Goal: Task Accomplishment & Management: Manage account settings

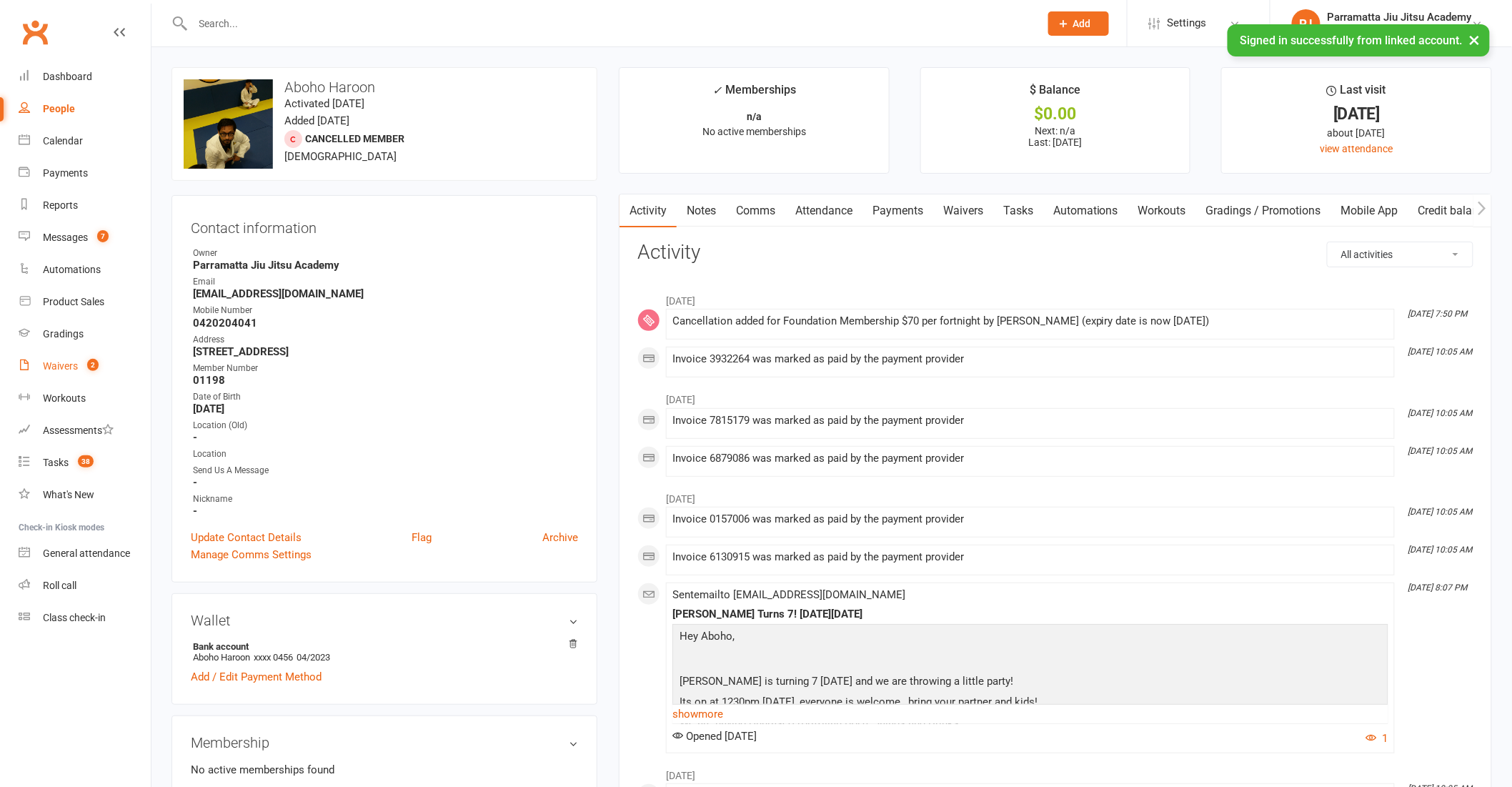
click at [65, 368] on div "Waivers" at bounding box center [60, 366] width 35 height 11
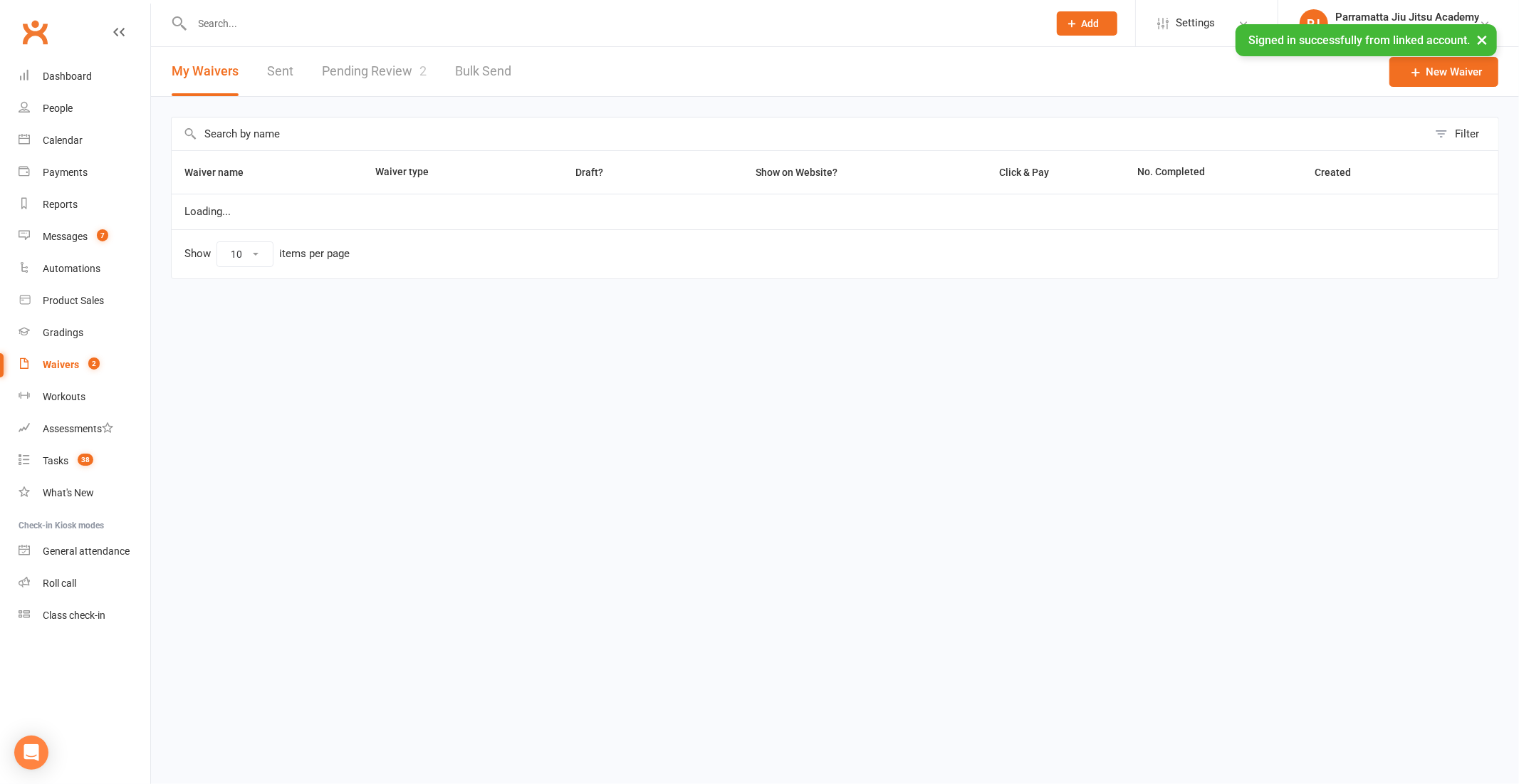
select select "100"
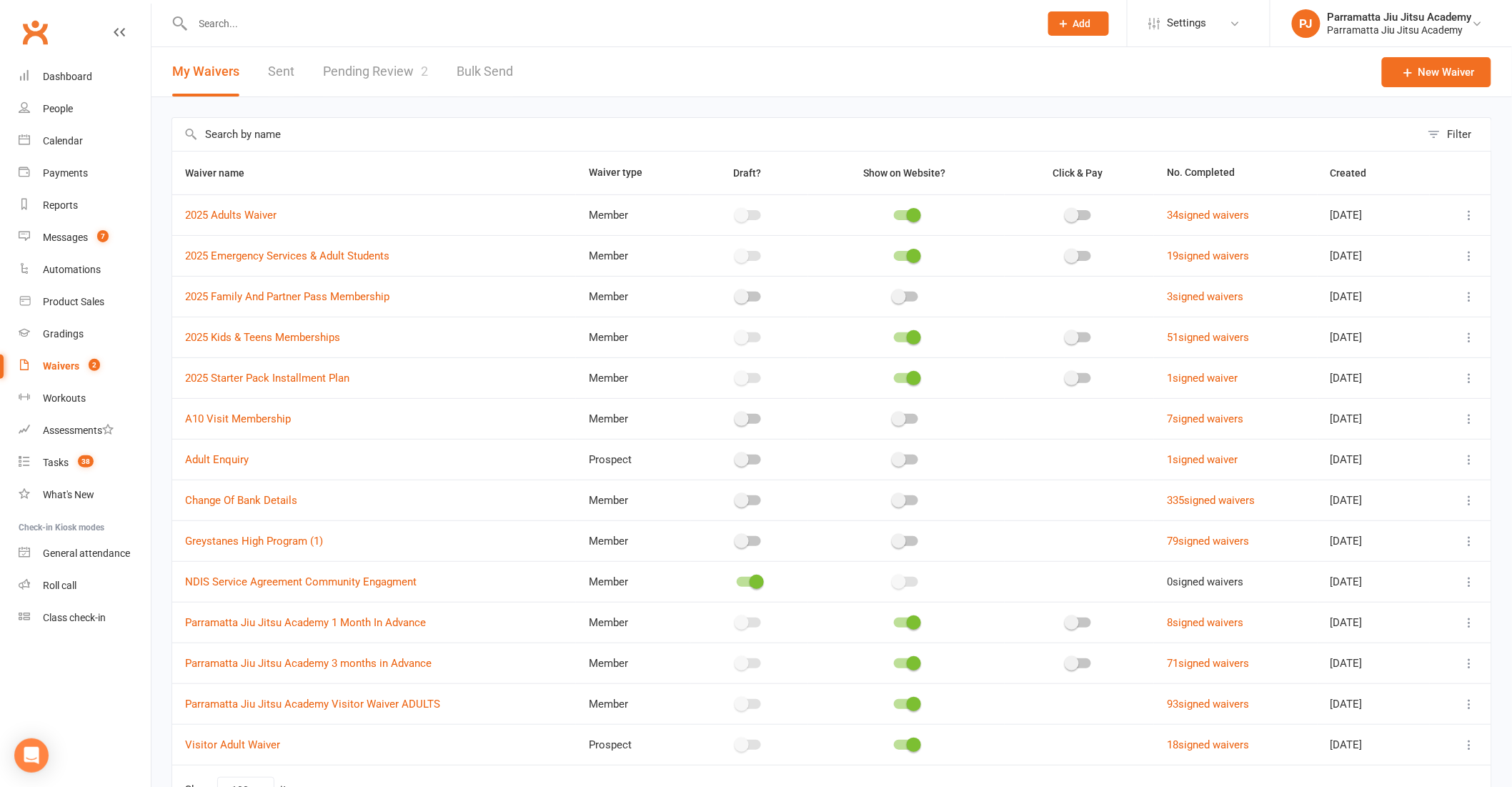
click at [383, 69] on link "Pending Review 2" at bounding box center [375, 71] width 105 height 49
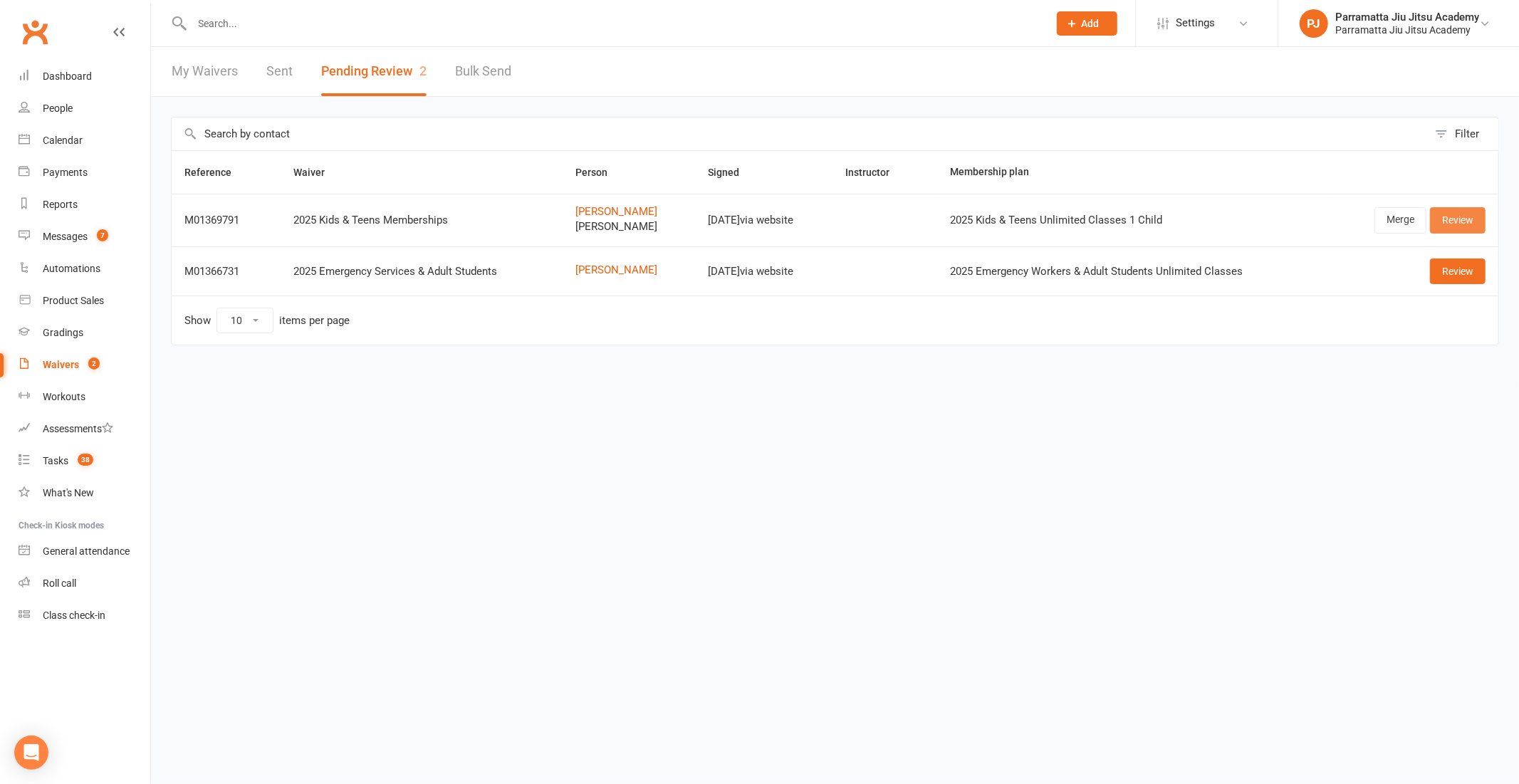
click at [1459, 222] on link "Review" at bounding box center [1458, 220] width 56 height 26
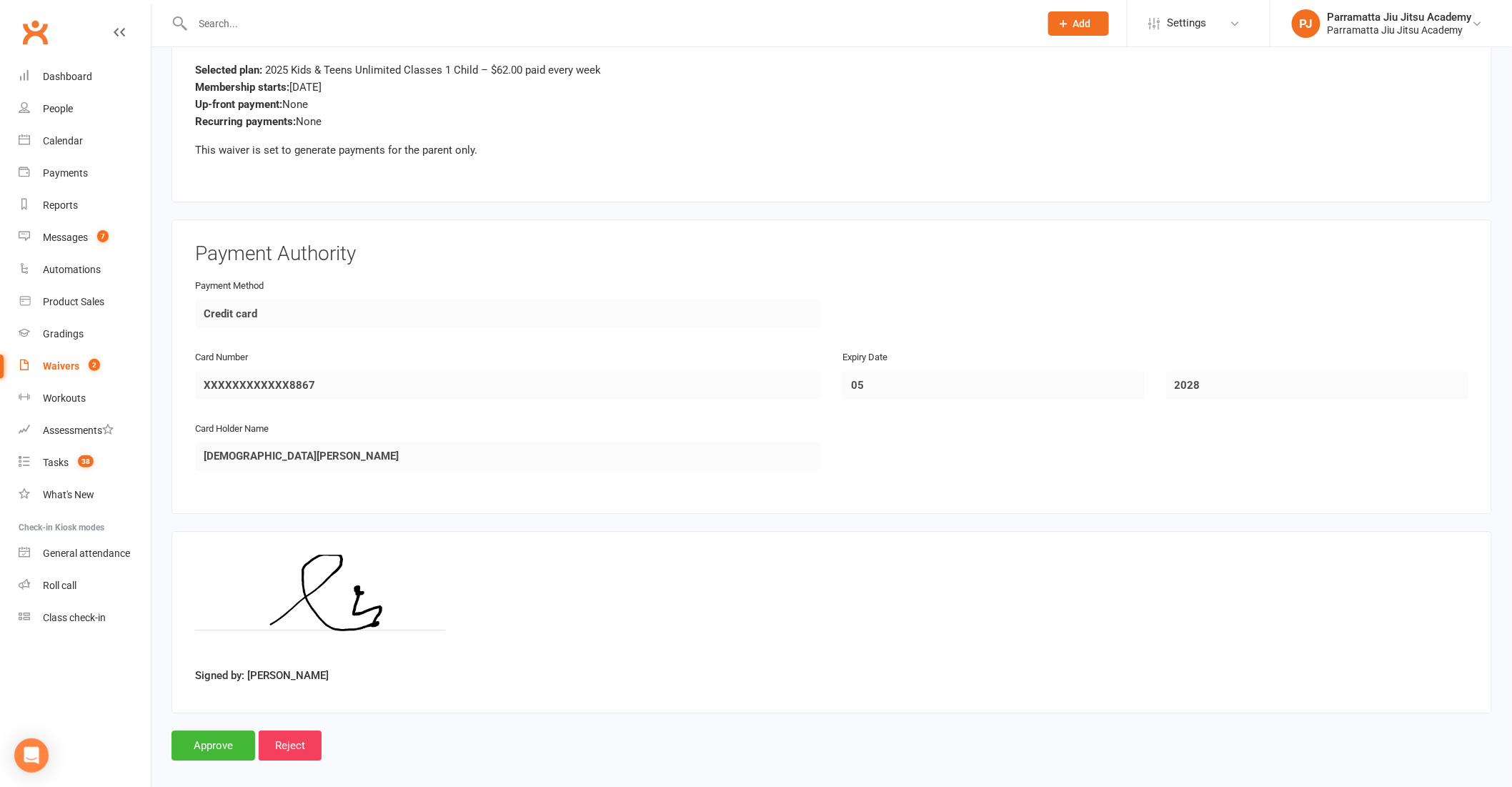
scroll to position [1455, 0]
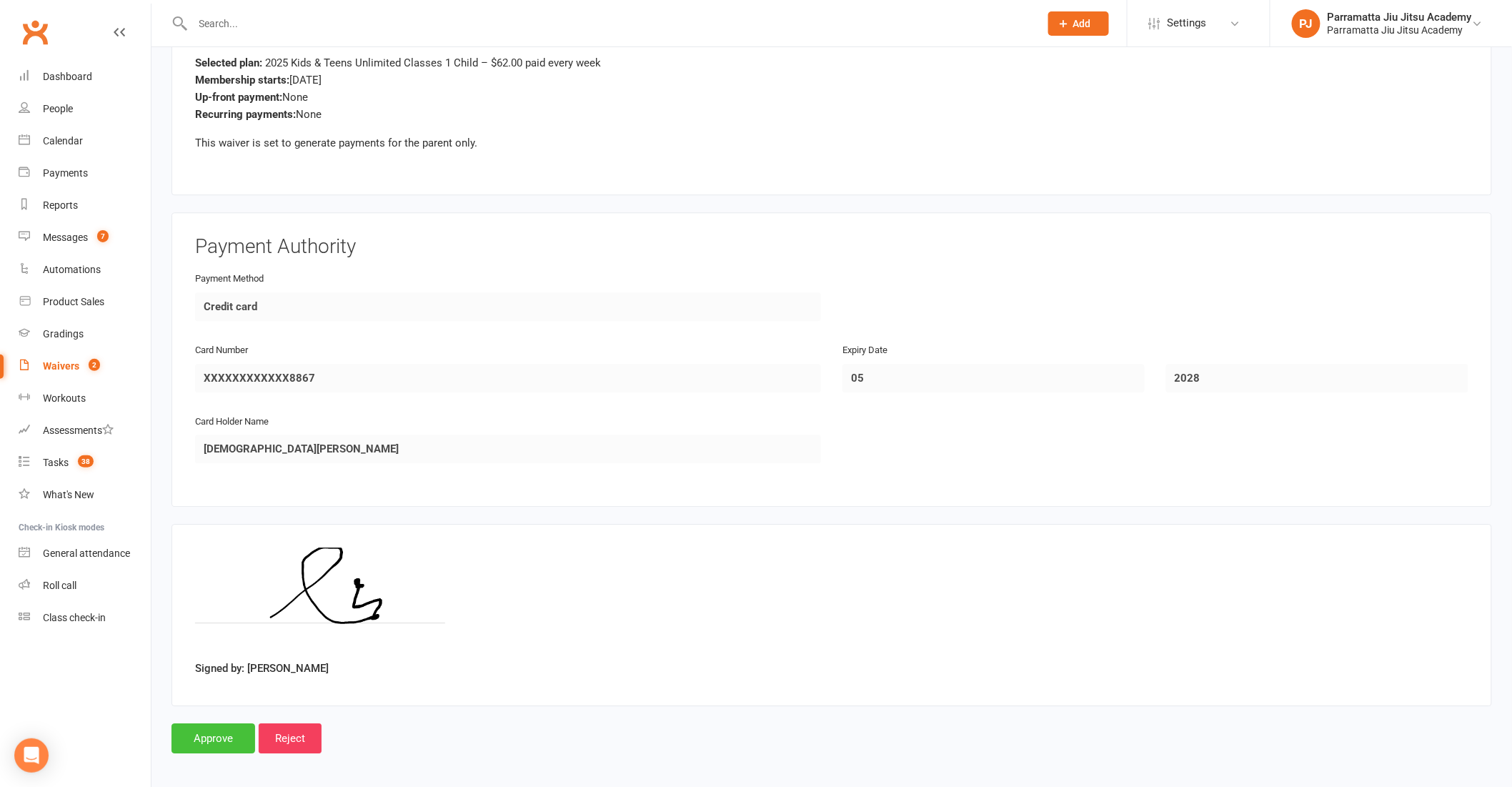
click at [221, 738] on input "Approve" at bounding box center [213, 738] width 84 height 30
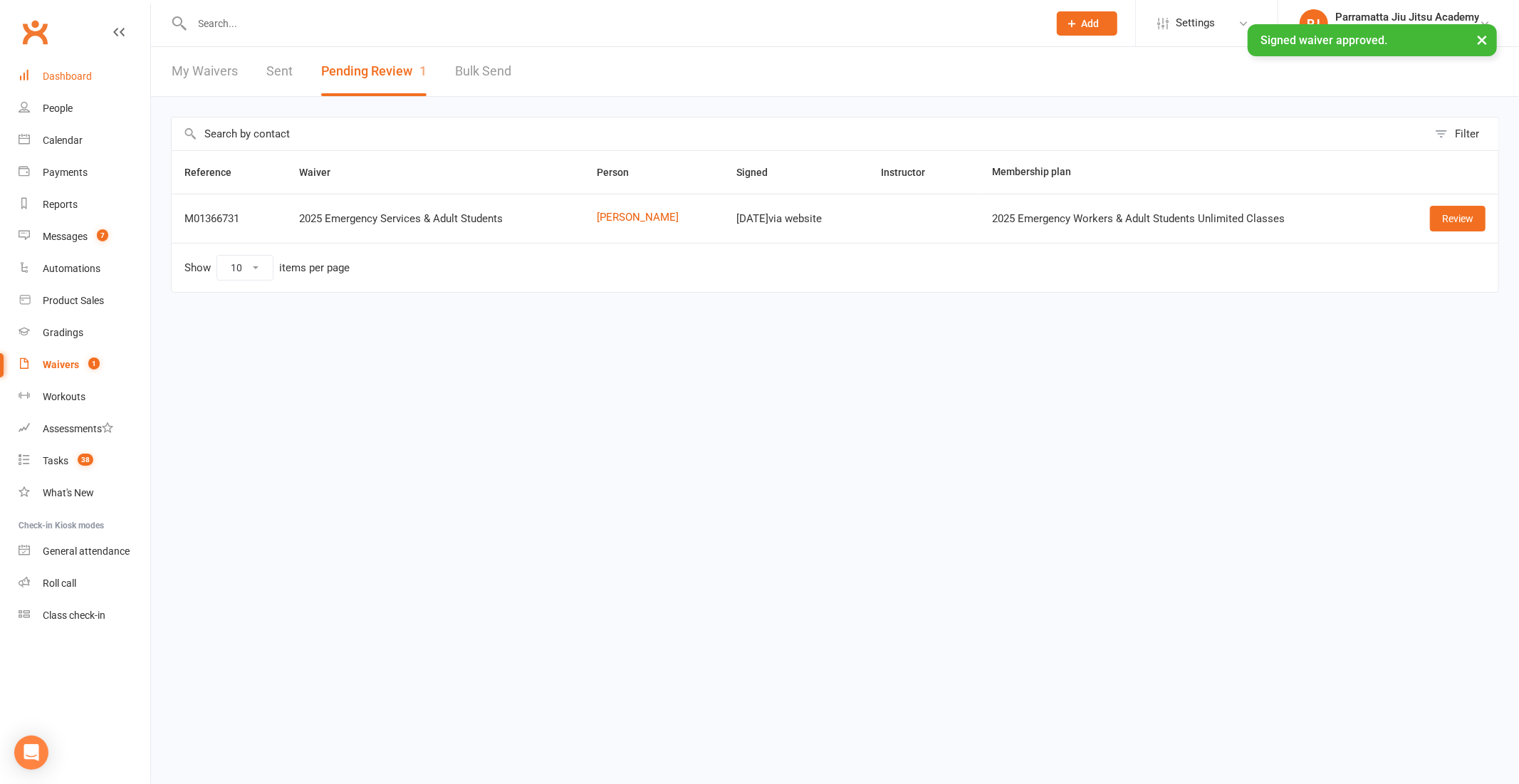
click at [72, 81] on div "Dashboard" at bounding box center [67, 76] width 49 height 11
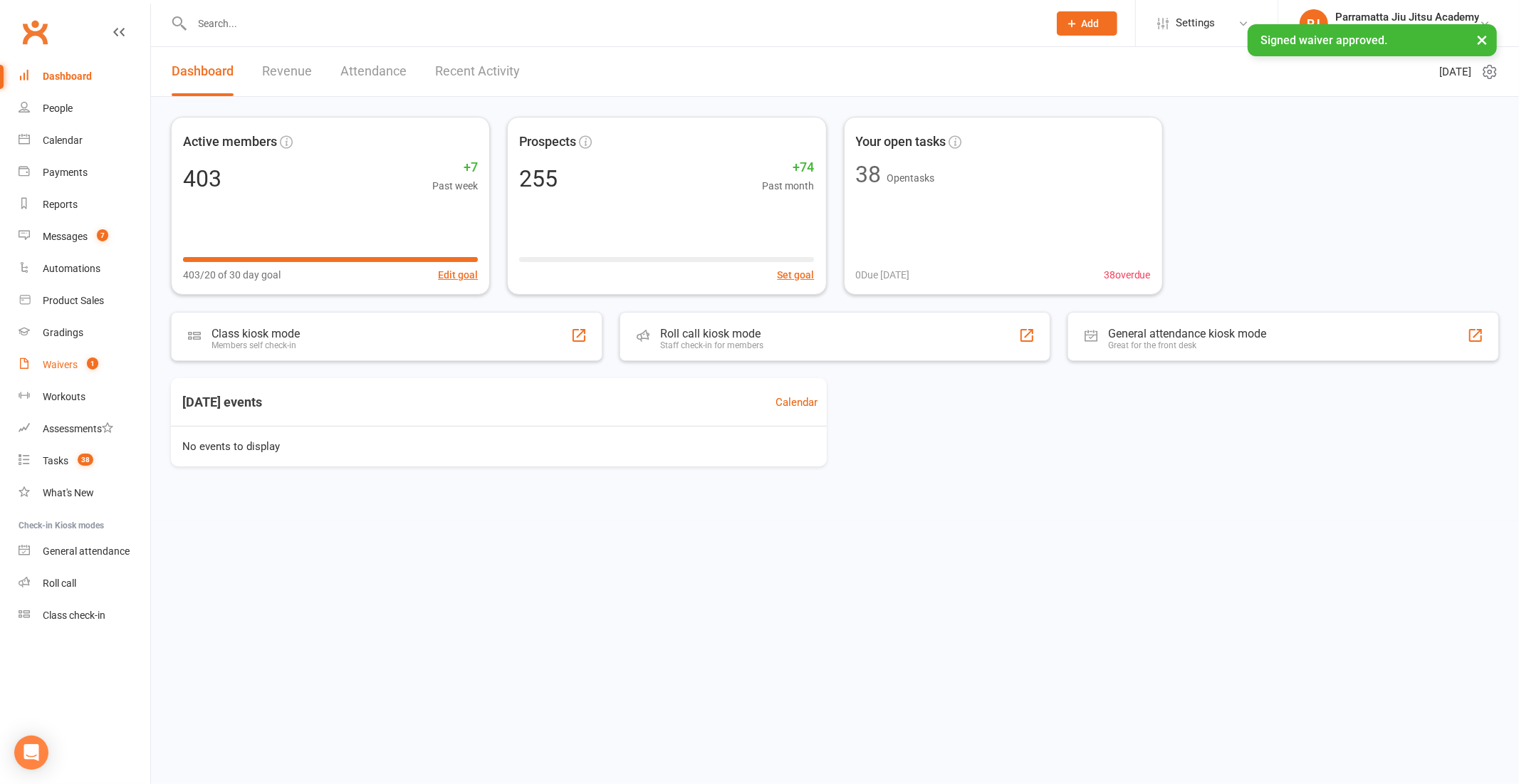
click at [72, 367] on div "Waivers" at bounding box center [60, 364] width 35 height 11
select select "100"
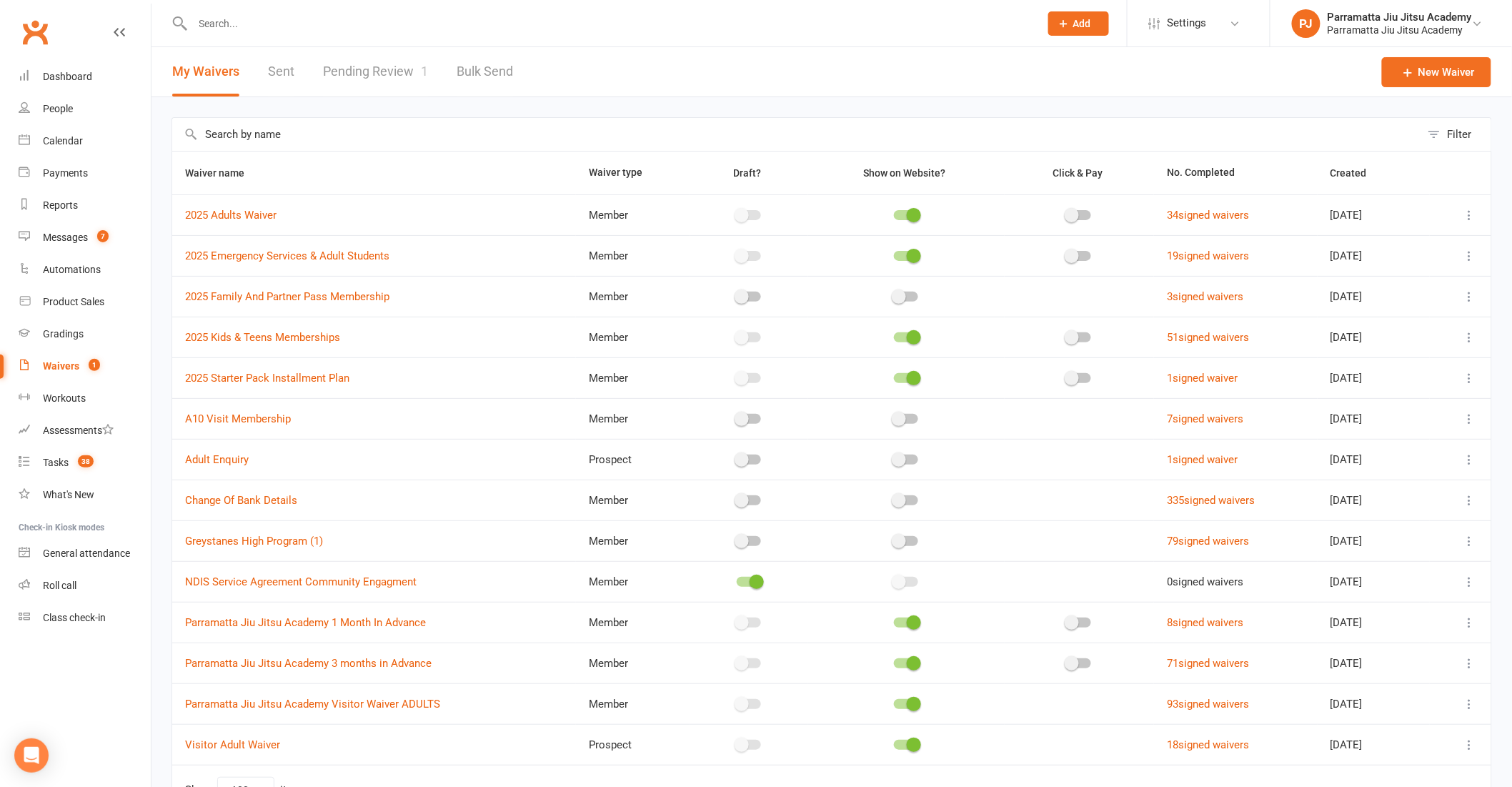
click at [389, 68] on link "Pending Review 1" at bounding box center [375, 71] width 105 height 49
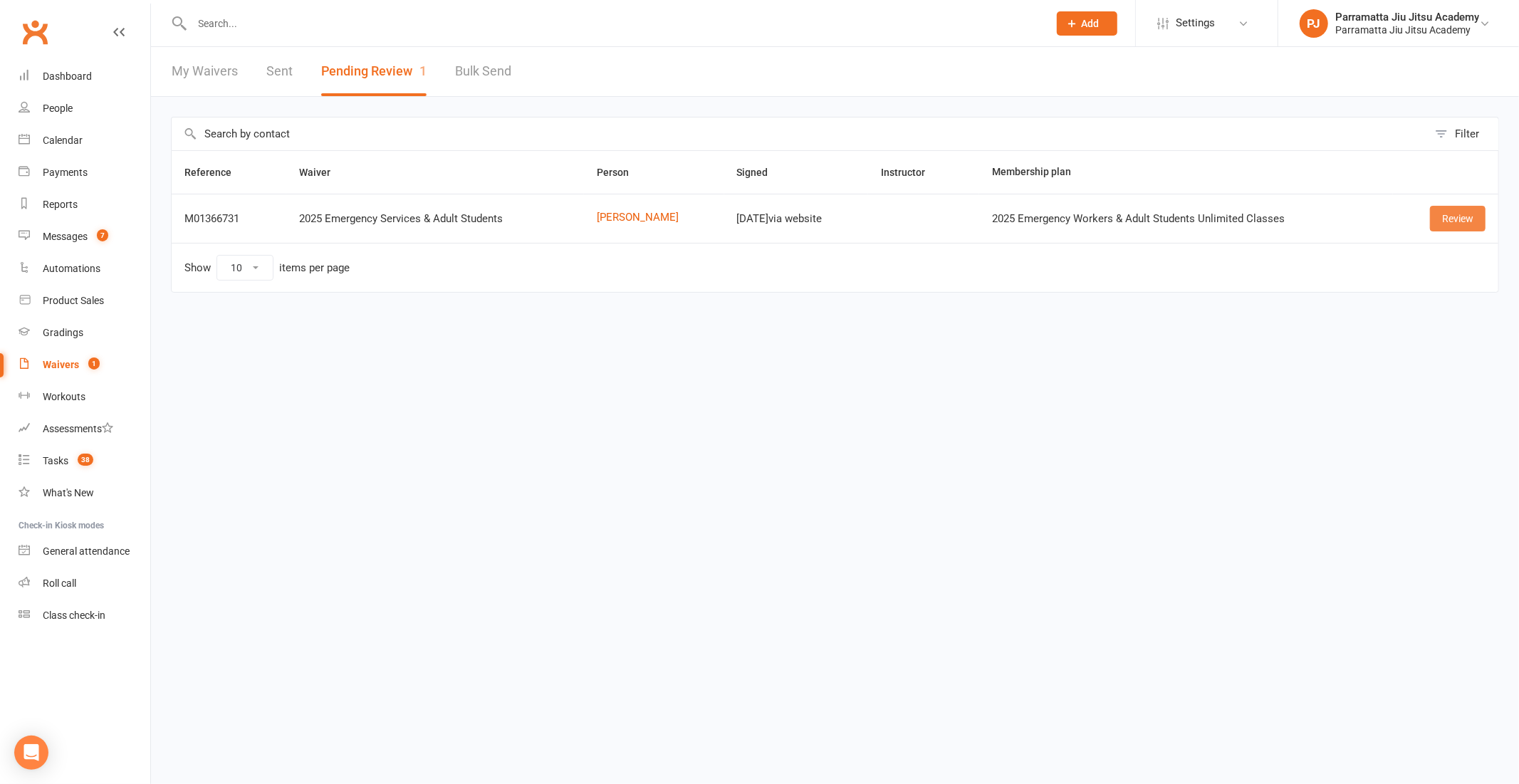
click at [1477, 215] on link "Review" at bounding box center [1458, 219] width 56 height 26
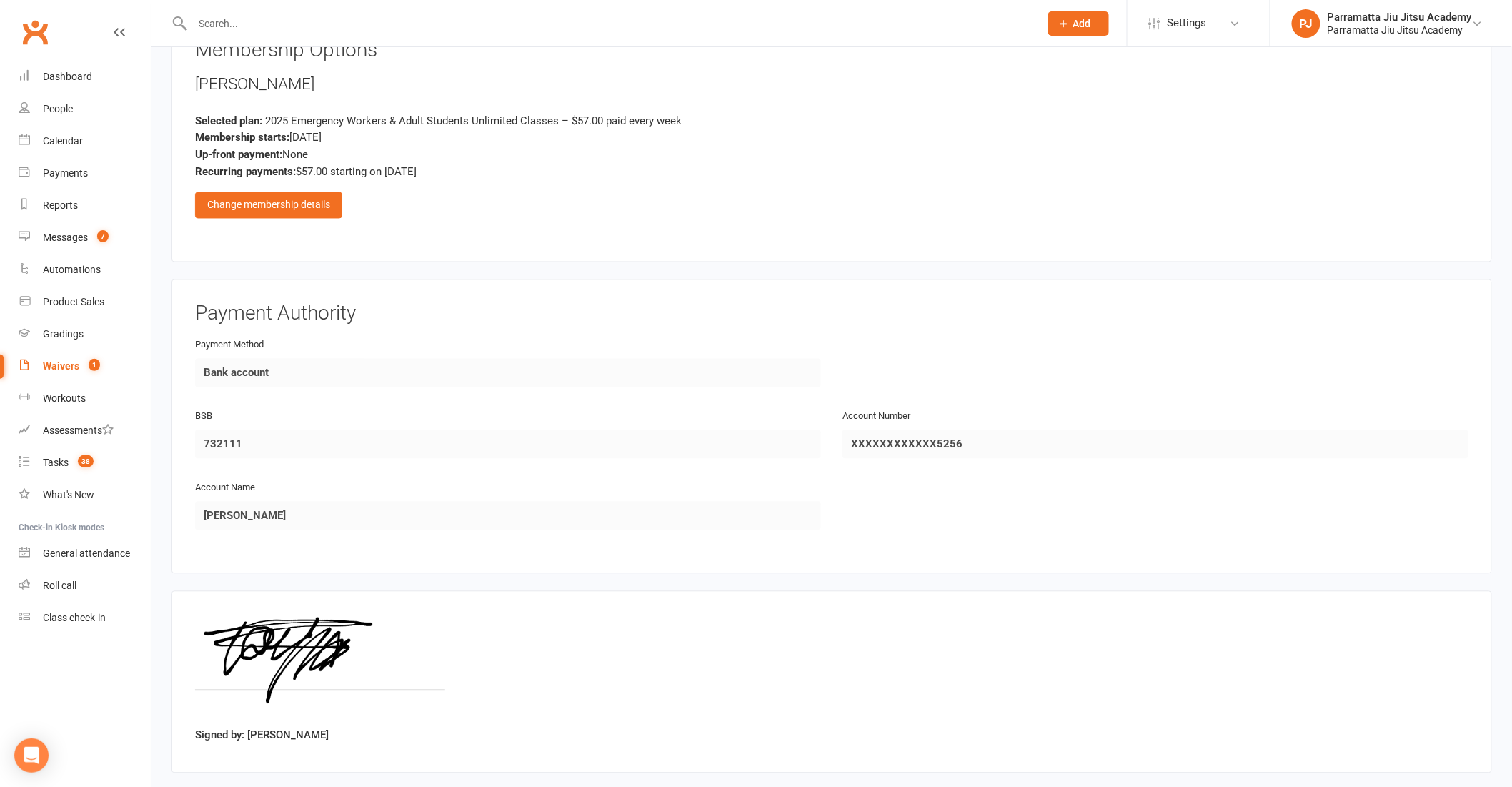
scroll to position [1074, 0]
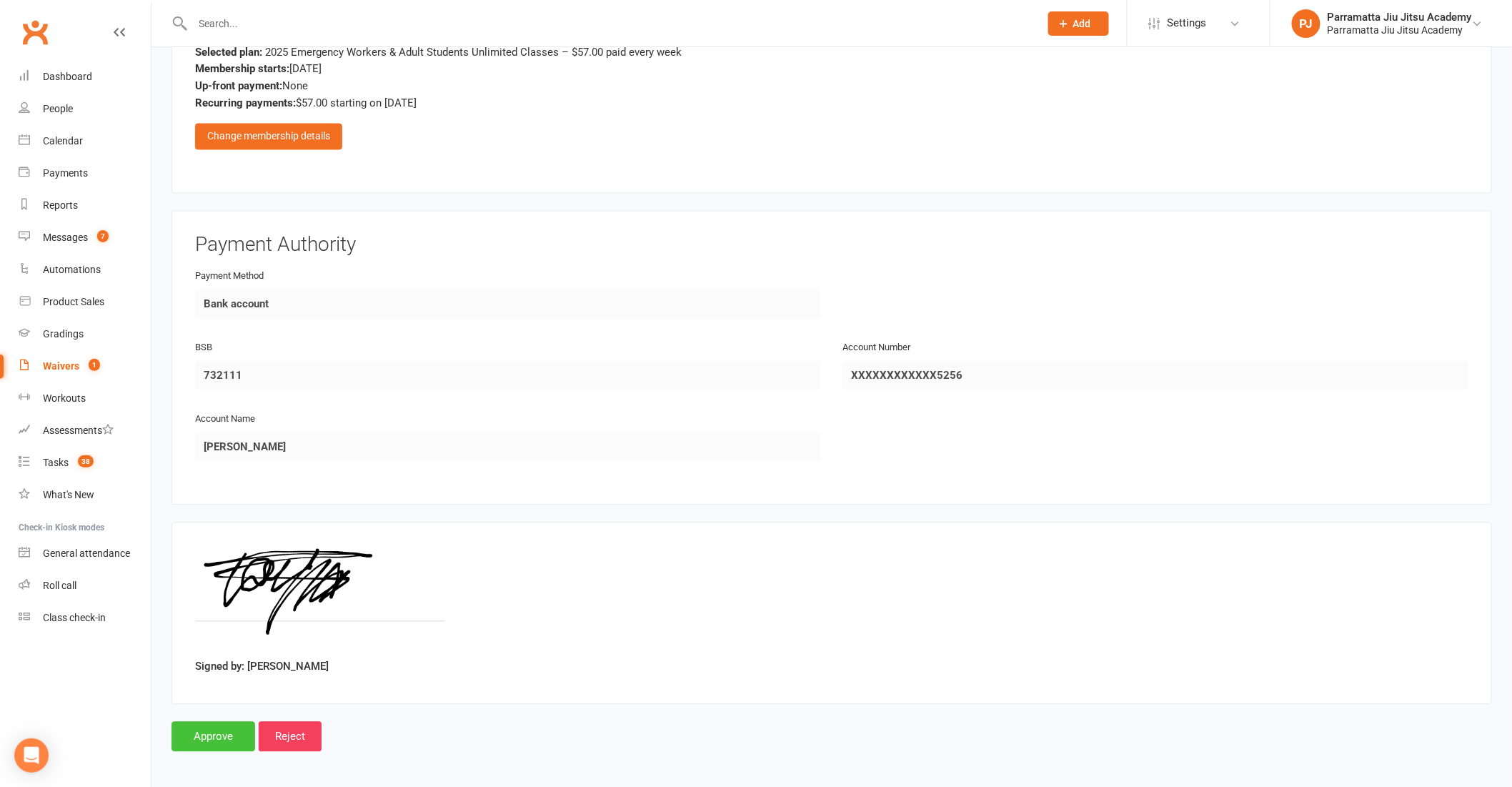
click at [229, 732] on input "Approve" at bounding box center [213, 736] width 84 height 30
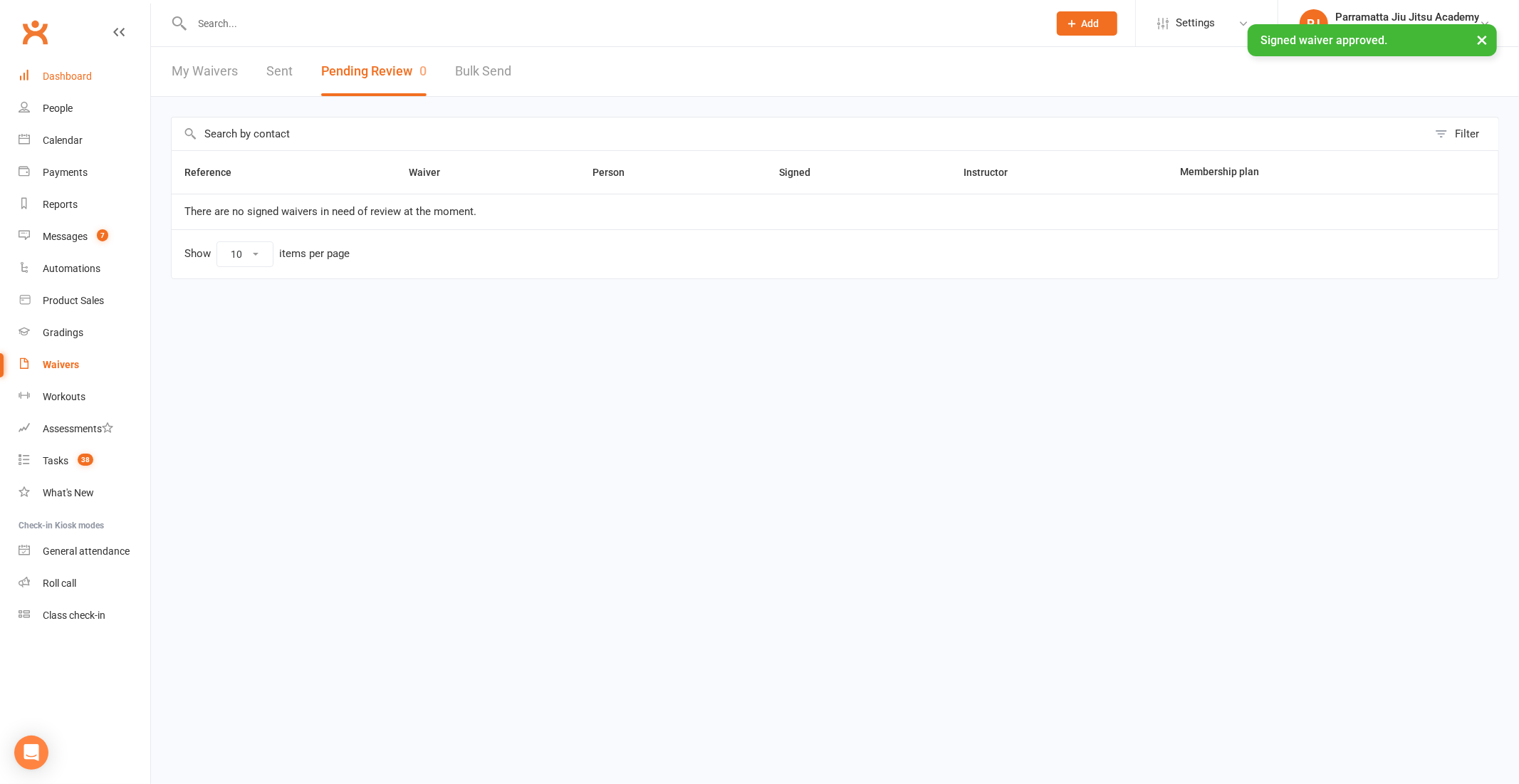
click at [56, 68] on link "Dashboard" at bounding box center [84, 76] width 132 height 32
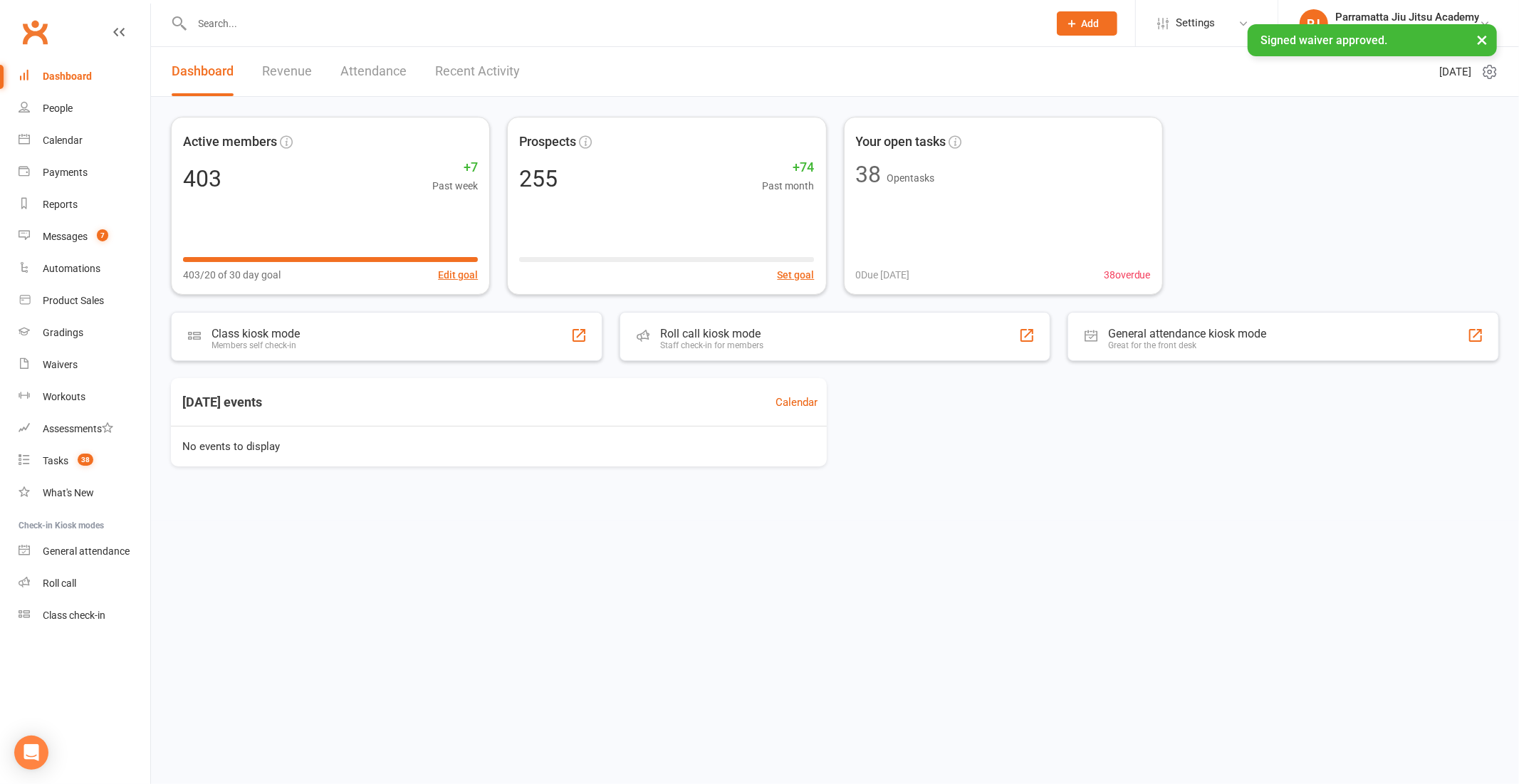
click at [63, 68] on link "Dashboard" at bounding box center [84, 76] width 132 height 32
click at [492, 72] on link "Recent Activity" at bounding box center [477, 71] width 84 height 49
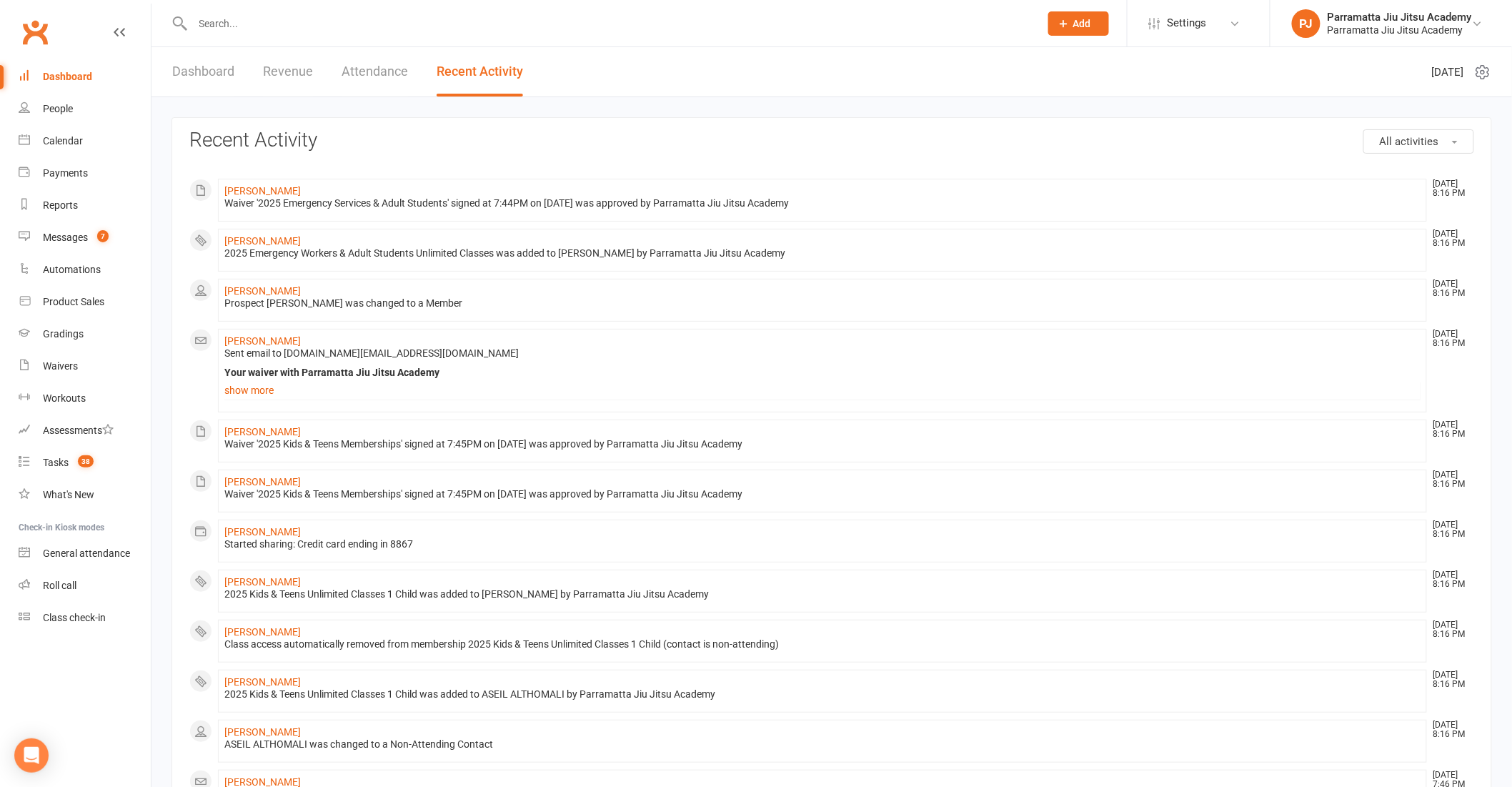
click at [82, 71] on div "Dashboard" at bounding box center [67, 77] width 49 height 11
click at [83, 240] on div "Messages" at bounding box center [65, 237] width 45 height 11
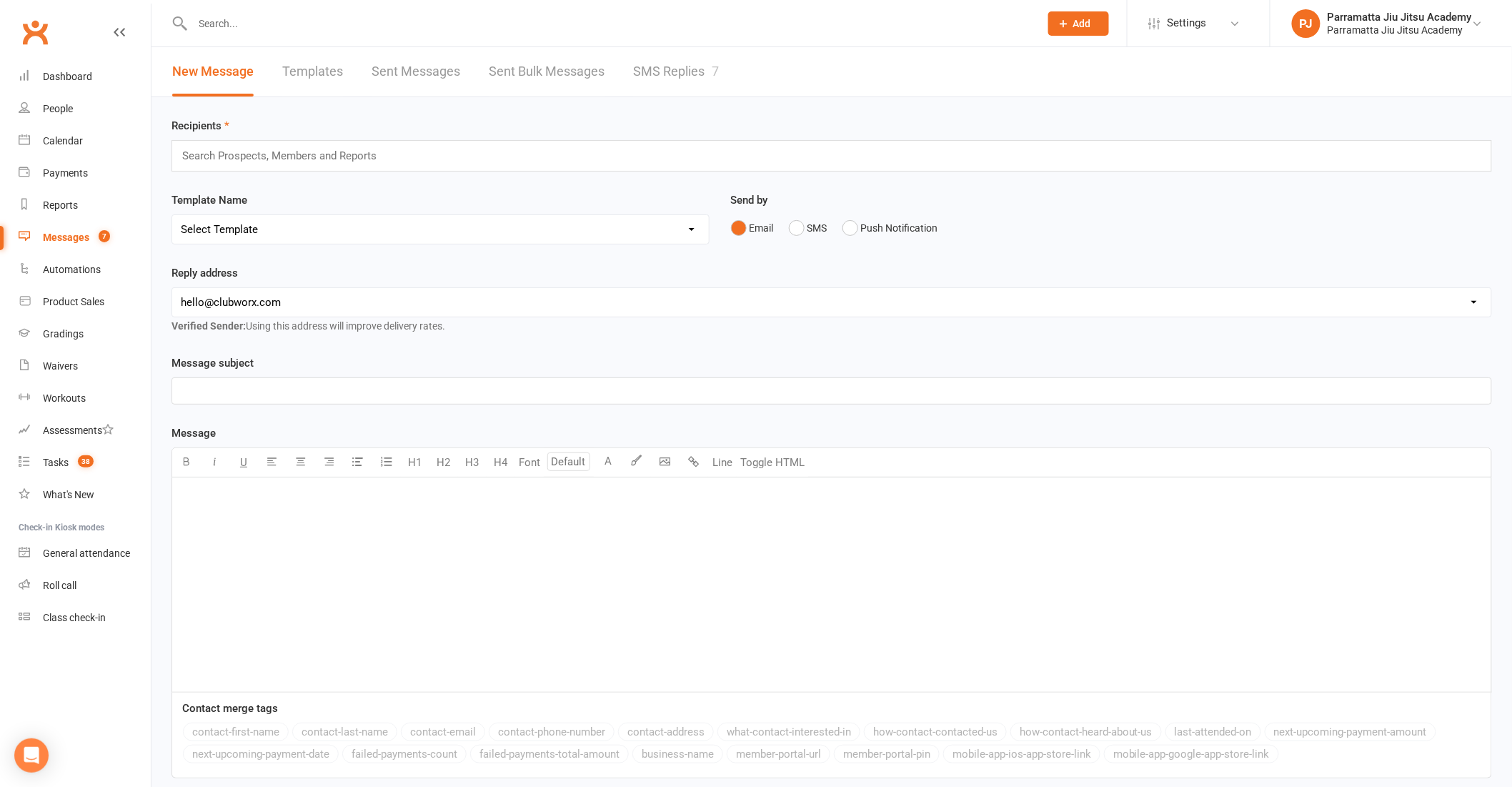
click at [657, 66] on link "SMS Replies 7" at bounding box center [676, 71] width 86 height 49
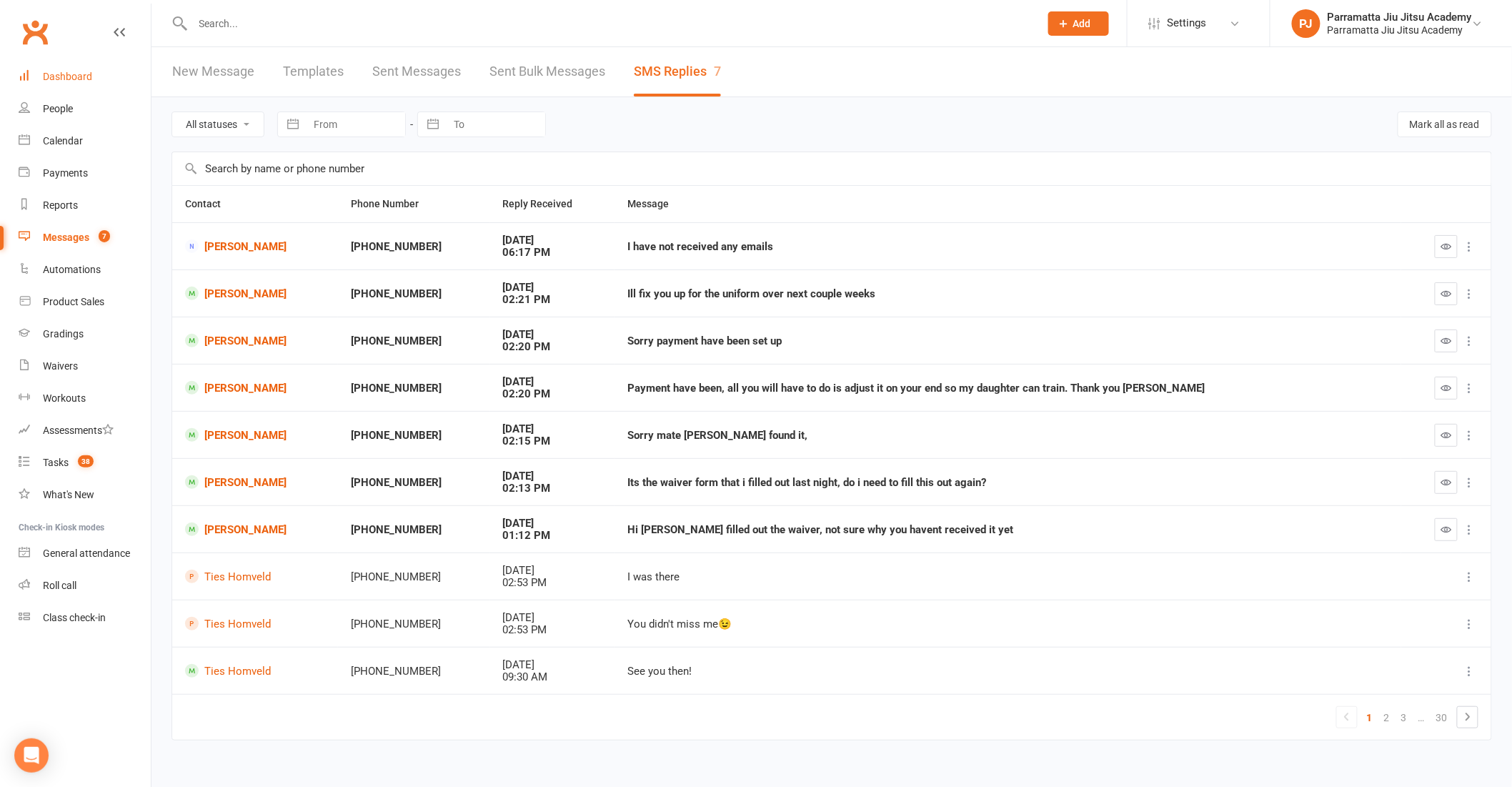
click at [69, 69] on link "Dashboard" at bounding box center [85, 77] width 132 height 32
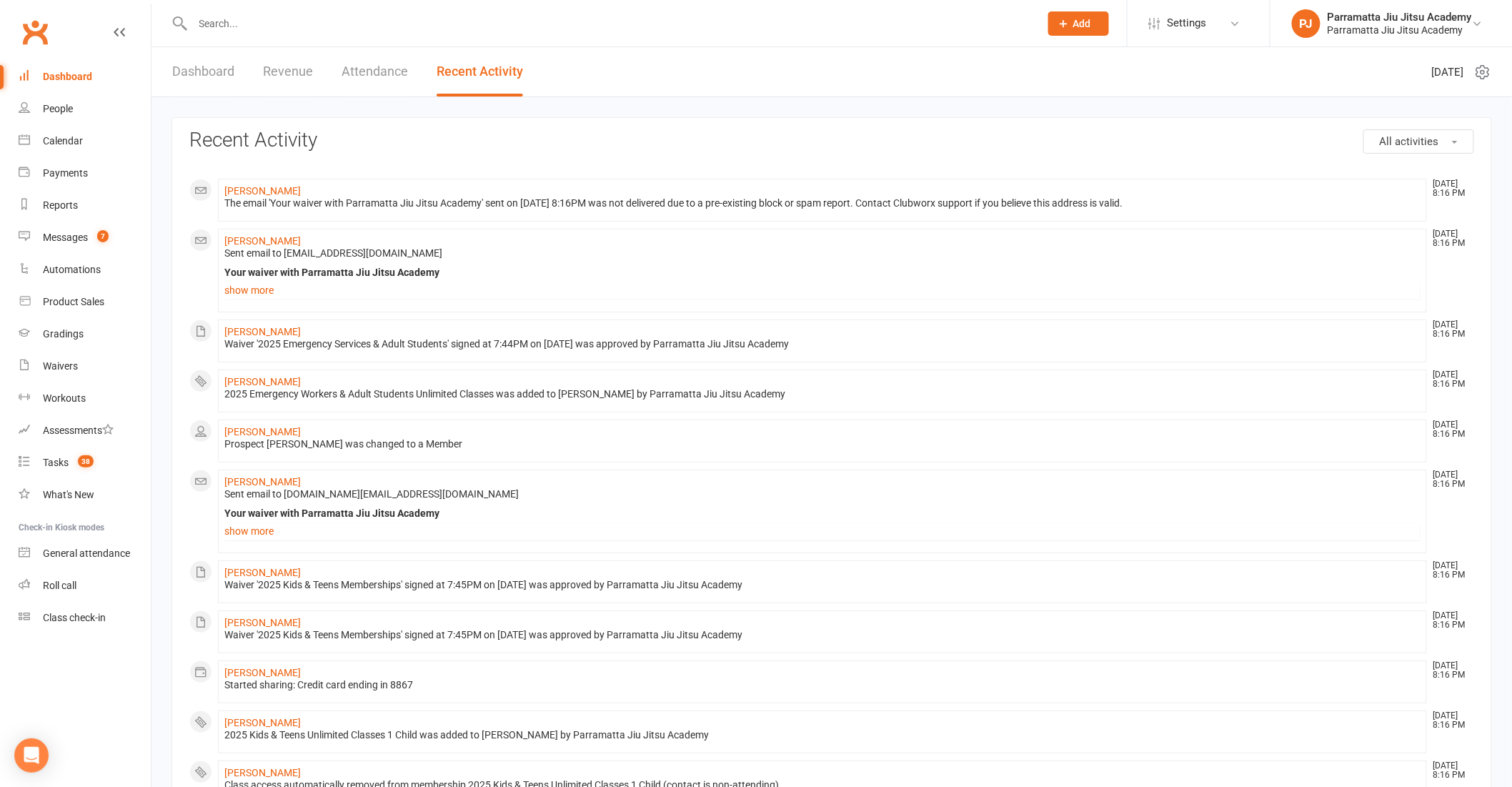
click at [211, 69] on link "Dashboard" at bounding box center [203, 71] width 62 height 49
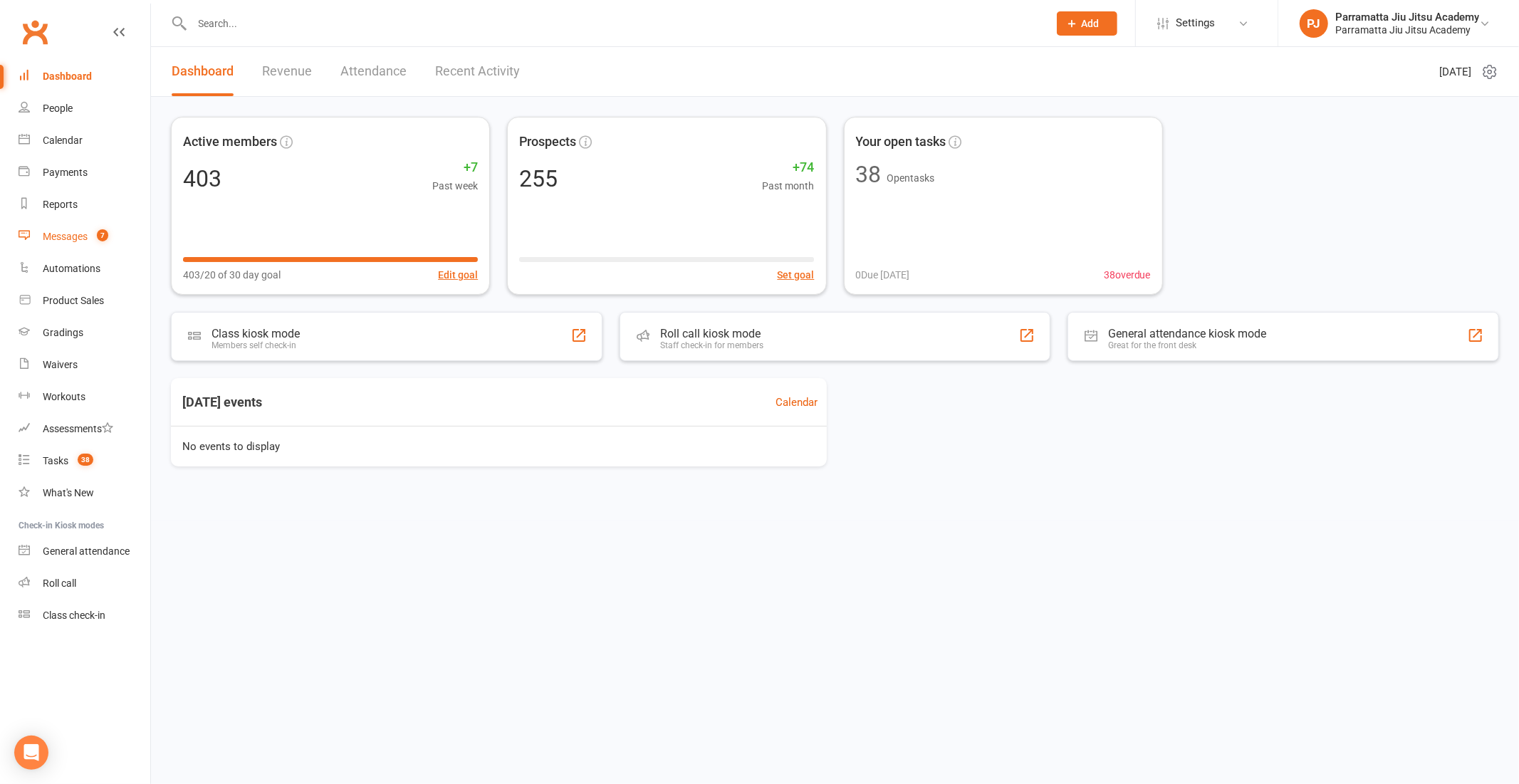
click at [82, 236] on div "Messages" at bounding box center [65, 236] width 45 height 11
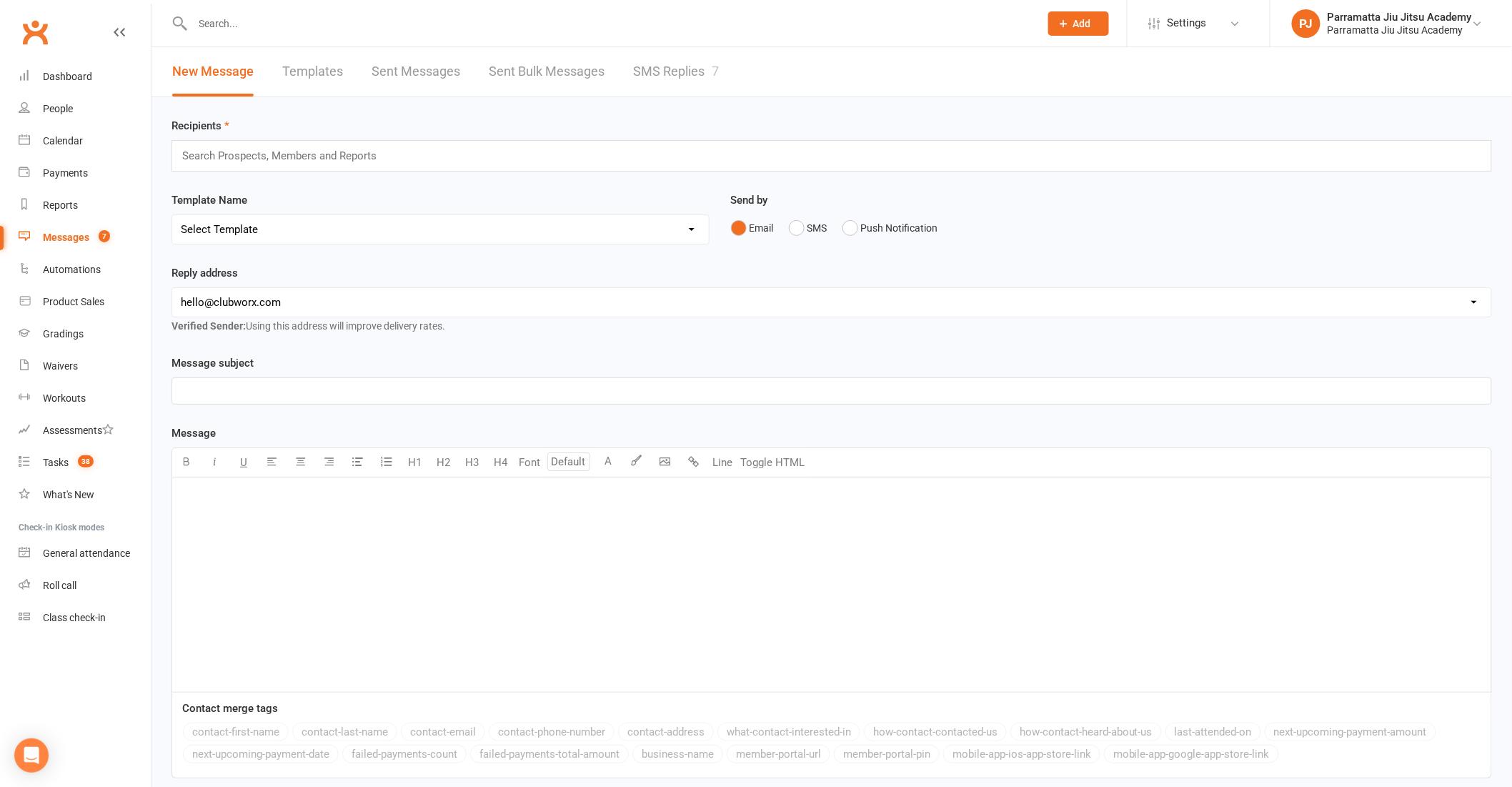
click at [669, 72] on link "SMS Replies 7" at bounding box center [676, 71] width 86 height 49
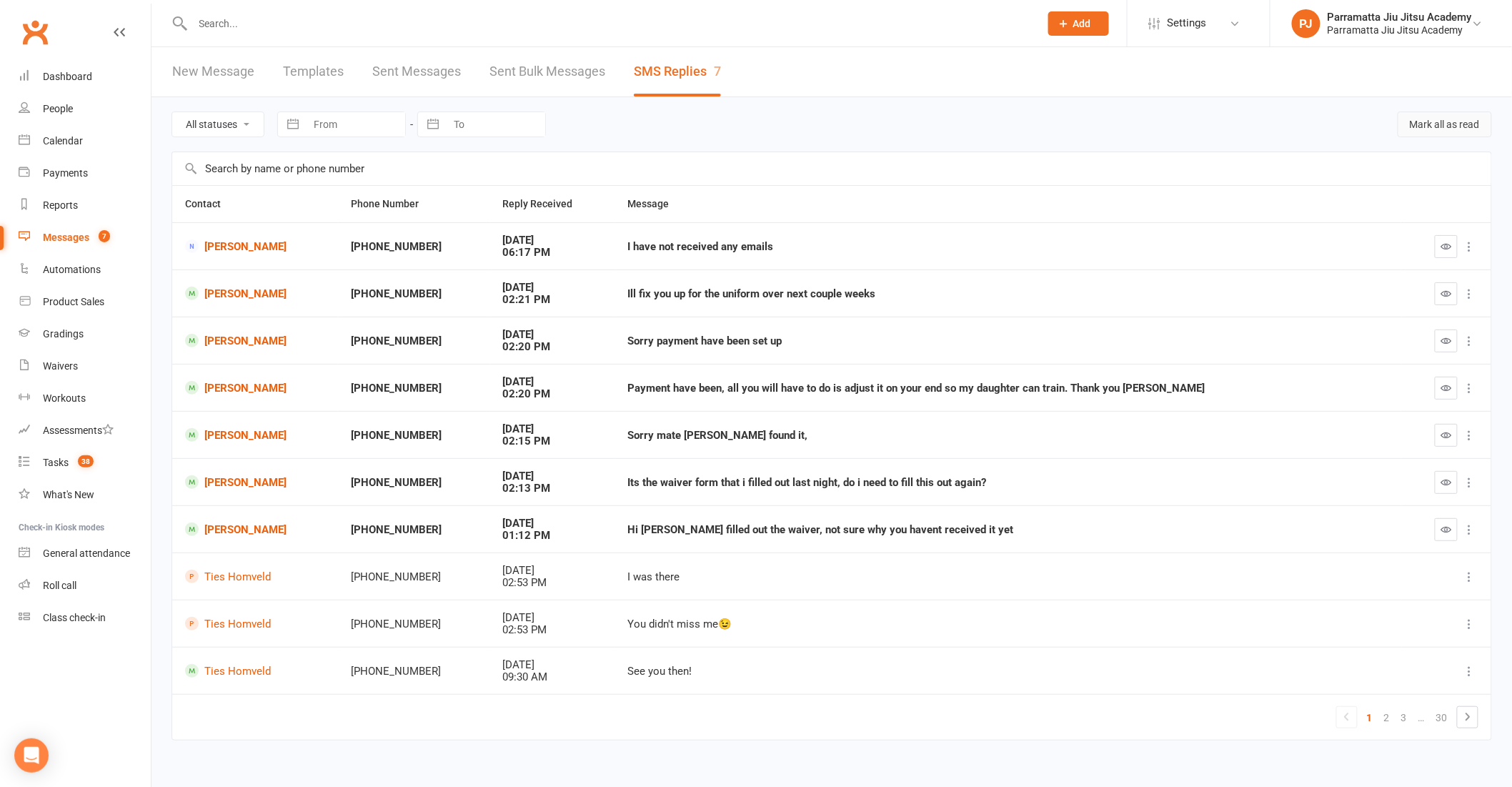
click at [1432, 124] on button "Mark all as read" at bounding box center [1445, 124] width 94 height 26
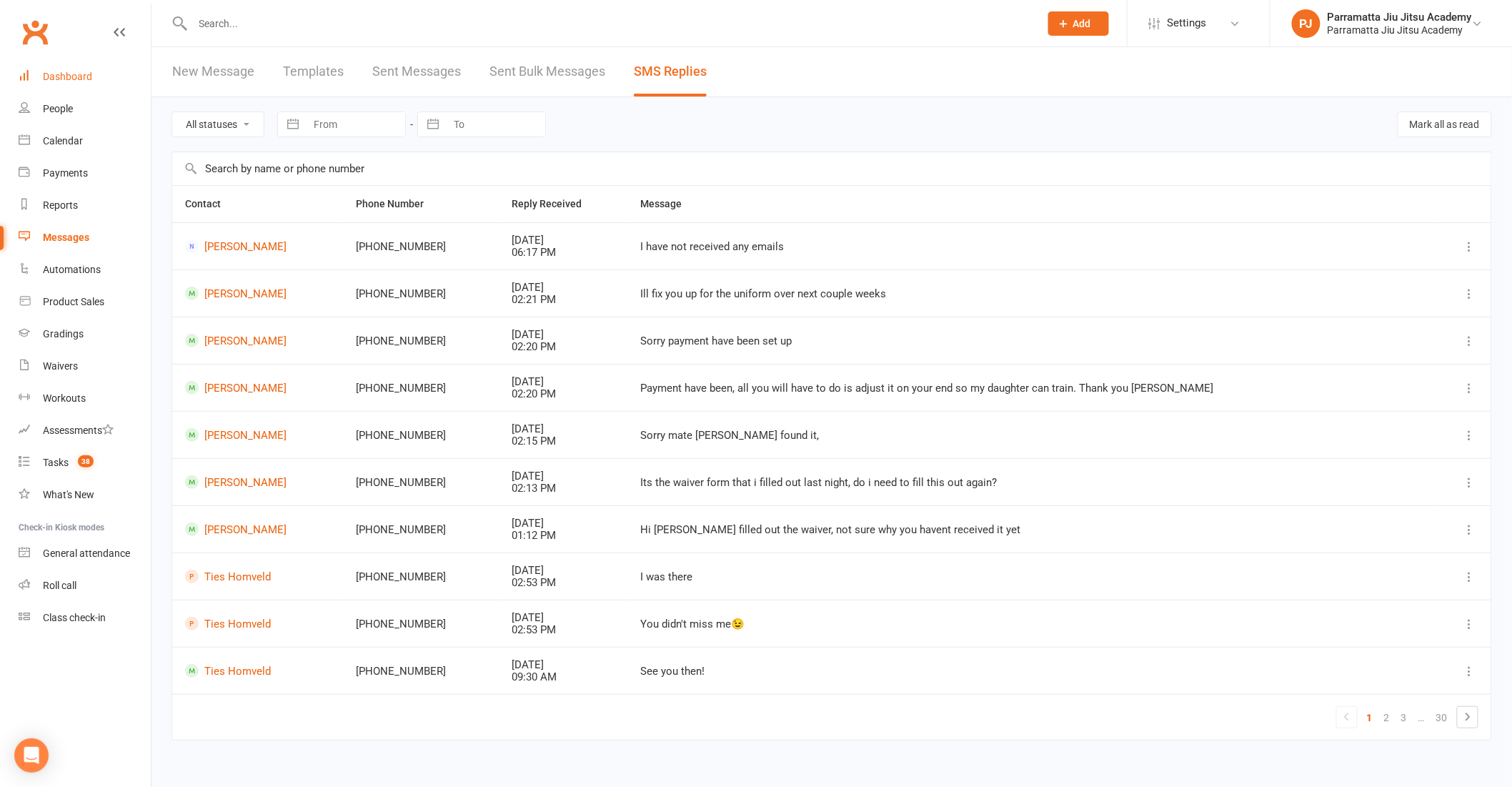
click at [59, 77] on div "Dashboard" at bounding box center [67, 77] width 49 height 11
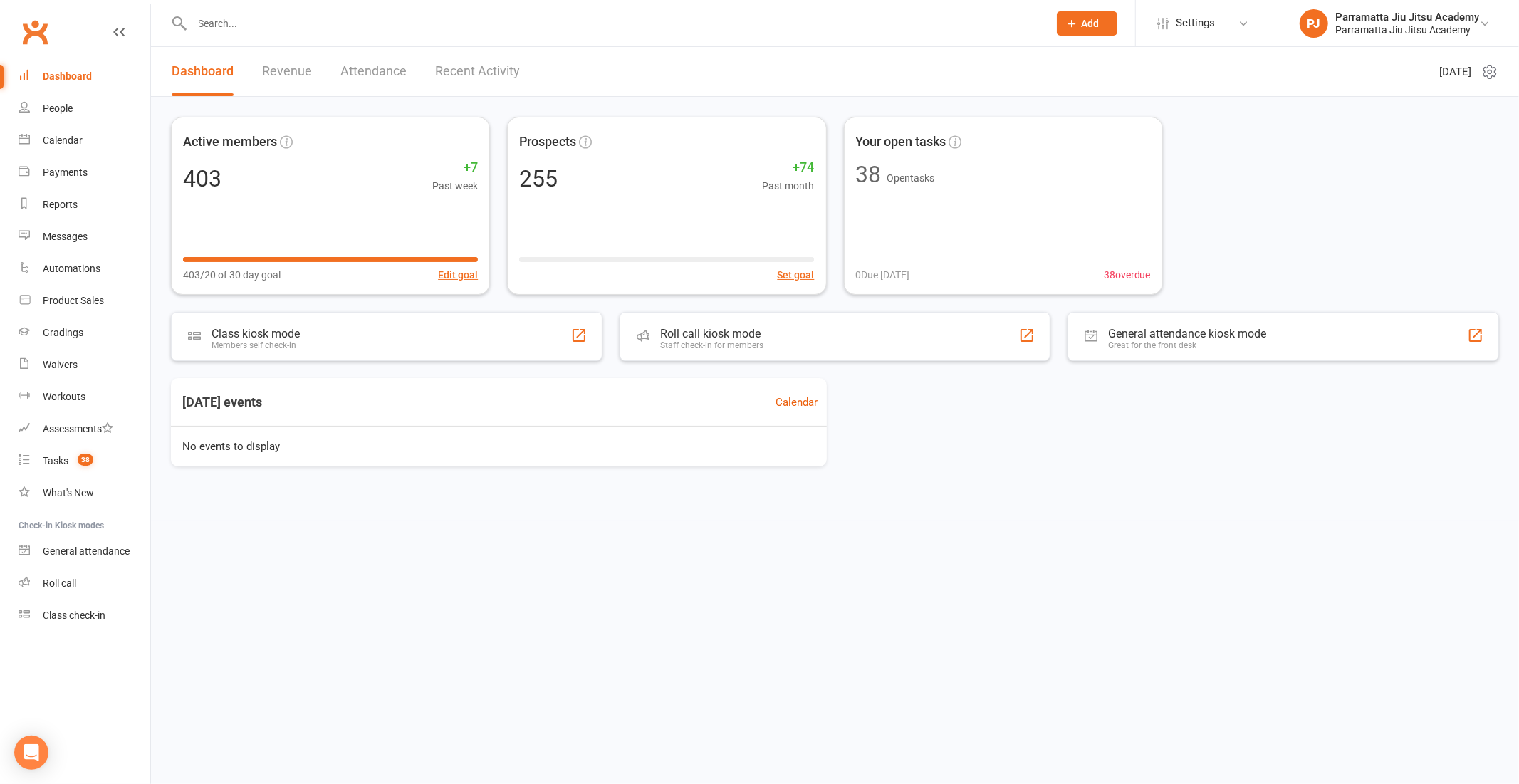
click at [311, 67] on div "Dashboard Revenue Attendance Recent Activity" at bounding box center [346, 71] width 389 height 49
click at [283, 70] on link "Revenue" at bounding box center [287, 71] width 50 height 49
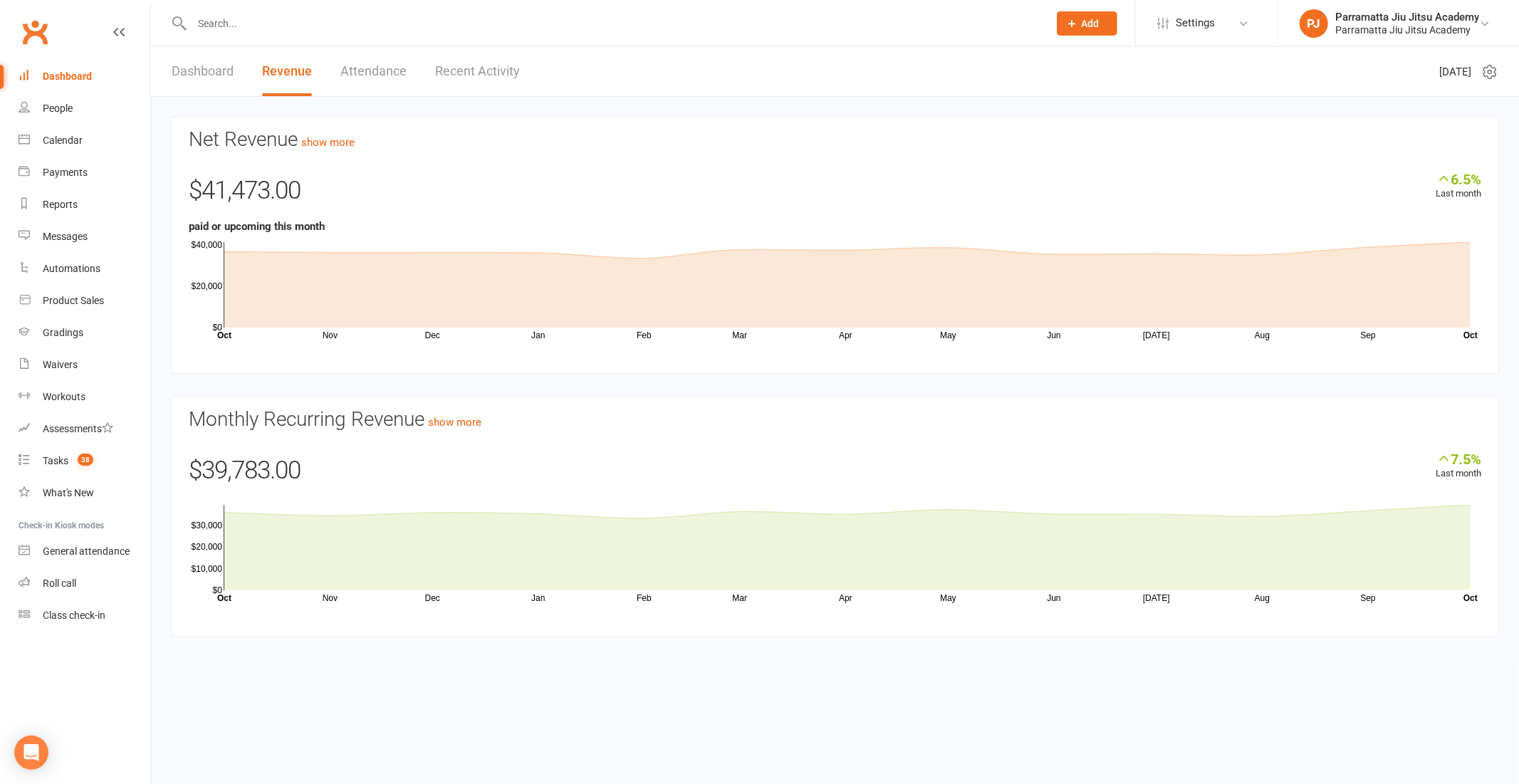
drag, startPoint x: 72, startPoint y: 70, endPoint x: 368, endPoint y: 223, distance: 333.2
click at [72, 72] on div "Dashboard" at bounding box center [67, 76] width 49 height 11
